Goal: Check status: Check status

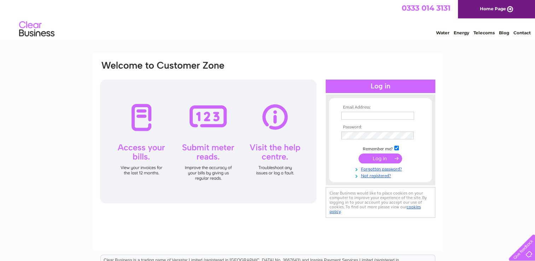
type input "abigail-lamb@btconnect.com"
click at [377, 157] on input "submit" at bounding box center [381, 159] width 44 height 10
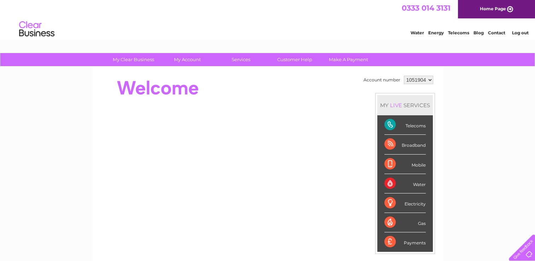
click at [412, 127] on div "Telecoms" at bounding box center [405, 124] width 41 height 19
click at [389, 125] on div "Telecoms" at bounding box center [405, 124] width 41 height 19
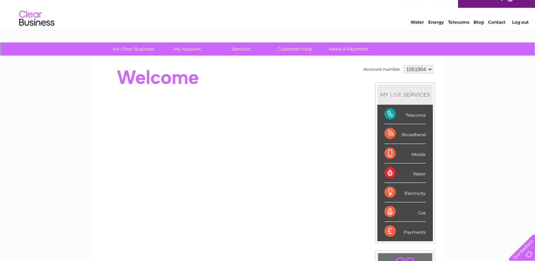
scroll to position [5, 0]
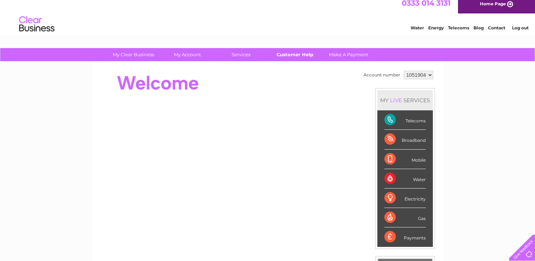
click at [299, 57] on link "Customer Help" at bounding box center [295, 54] width 58 height 13
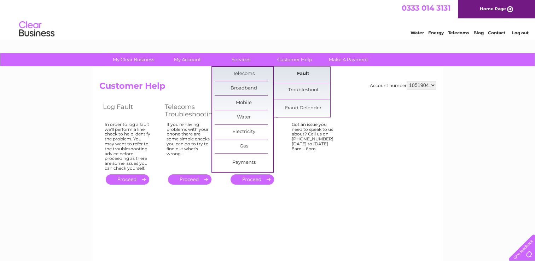
click at [308, 74] on link "Fault" at bounding box center [303, 74] width 58 height 14
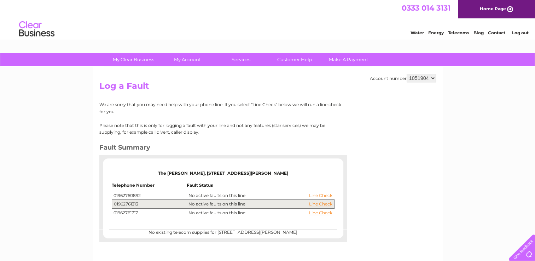
click at [321, 196] on link "Line Check" at bounding box center [320, 195] width 23 height 5
click at [325, 195] on link "Line Check" at bounding box center [320, 195] width 23 height 5
click at [322, 205] on link "Line Check" at bounding box center [320, 204] width 23 height 5
click at [320, 213] on link "Line Check" at bounding box center [320, 213] width 23 height 5
click at [133, 211] on td "01962761717" at bounding box center [149, 213] width 75 height 8
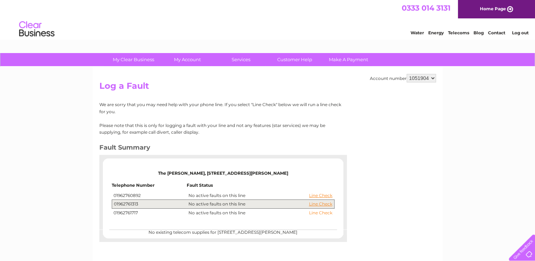
click at [323, 212] on link "Line Check" at bounding box center [320, 213] width 23 height 5
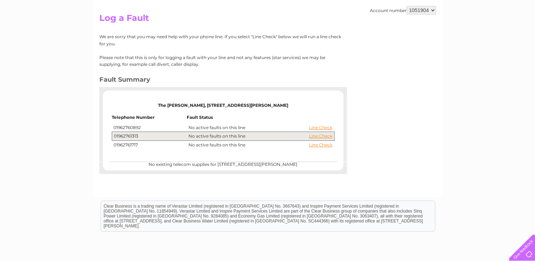
scroll to position [70, 0]
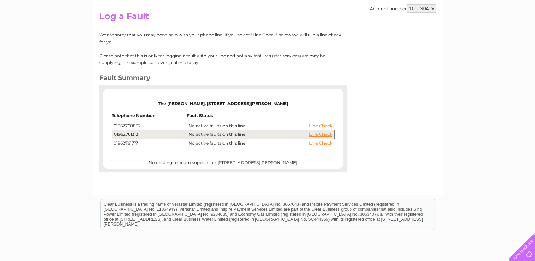
click at [321, 142] on link "Line Check" at bounding box center [320, 143] width 23 height 5
click at [530, 254] on div at bounding box center [520, 246] width 29 height 29
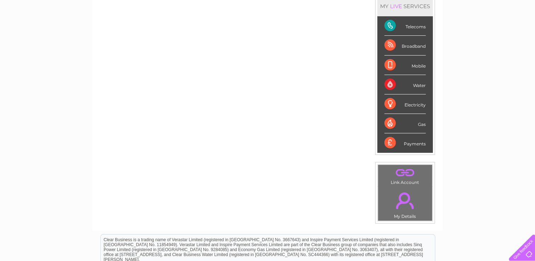
scroll to position [52, 0]
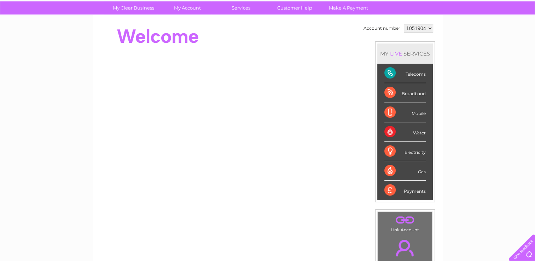
click at [415, 75] on div "Telecoms" at bounding box center [405, 73] width 41 height 19
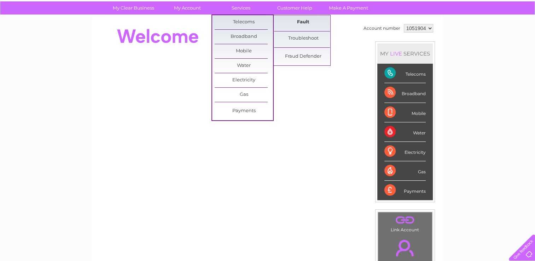
click at [309, 24] on link "Fault" at bounding box center [303, 22] width 58 height 14
